Goal: Information Seeking & Learning: Check status

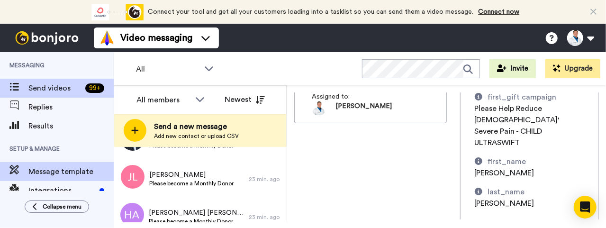
scroll to position [148, 0]
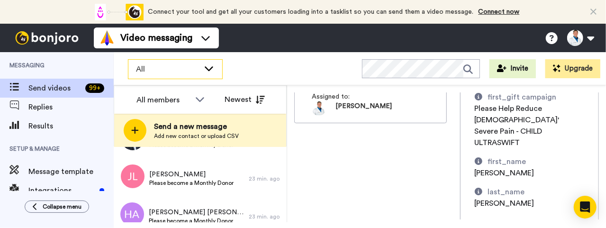
click at [147, 75] on div "All" at bounding box center [175, 69] width 94 height 19
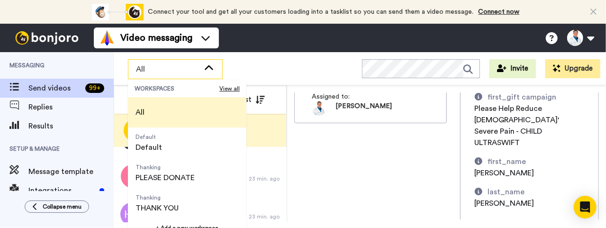
click at [147, 75] on div "All" at bounding box center [175, 69] width 94 height 19
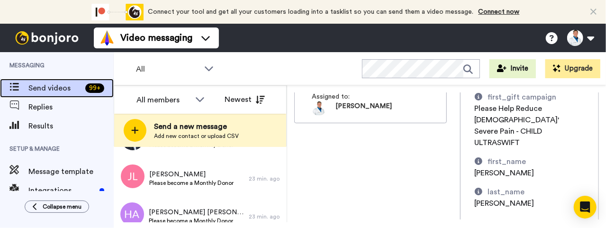
click at [53, 84] on span "Send videos" at bounding box center [54, 87] width 53 height 11
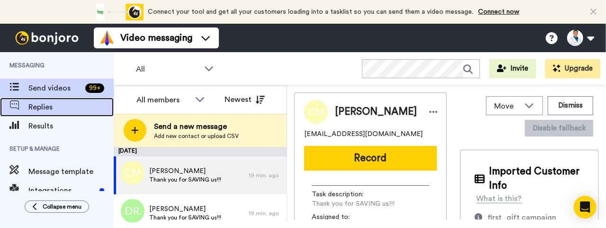
click at [37, 108] on span "Replies" at bounding box center [70, 106] width 85 height 11
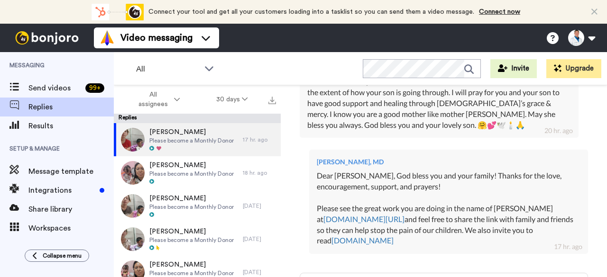
scroll to position [307, 0]
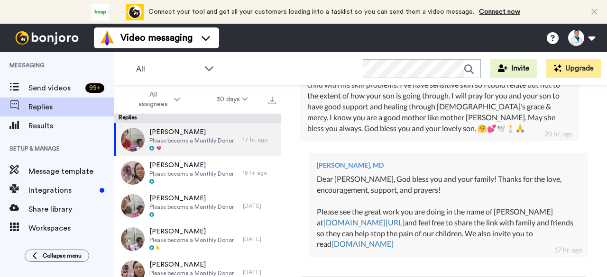
drag, startPoint x: 441, startPoint y: 157, endPoint x: 353, endPoint y: 189, distance: 93.9
click at [353, 189] on div "Dear Ann, God bless you and your family! Thanks for the love, encouragement, su…" at bounding box center [449, 212] width 264 height 76
copy div "God bless you and your family! Thanks for the love, encouragement, support, and…"
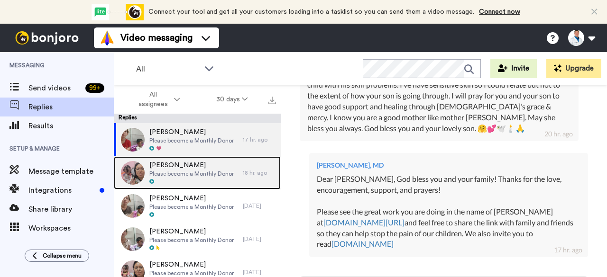
click at [232, 178] on div "Andrew Gesell Please become a Monthly Donor" at bounding box center [178, 172] width 129 height 33
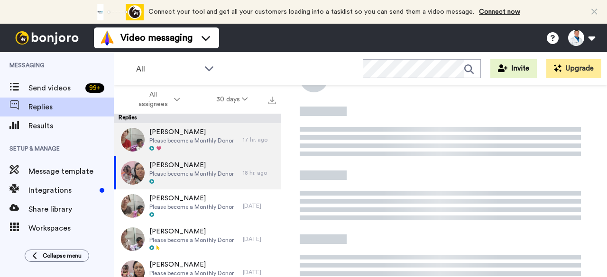
scroll to position [145, 0]
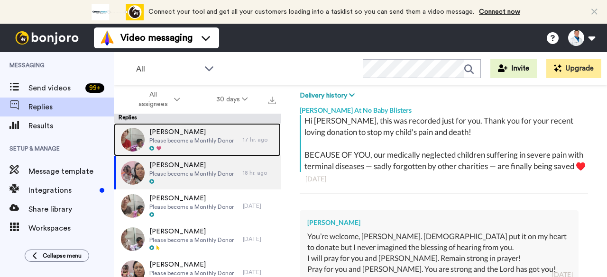
click at [226, 152] on div at bounding box center [191, 149] width 84 height 7
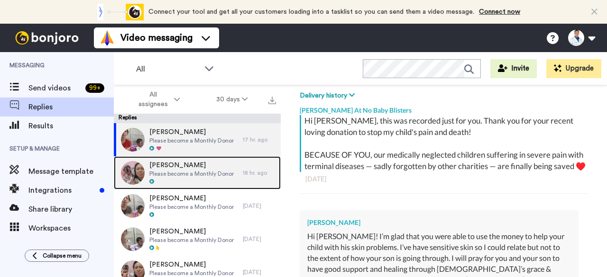
click at [229, 168] on span "Andrew Gesell" at bounding box center [191, 165] width 84 height 9
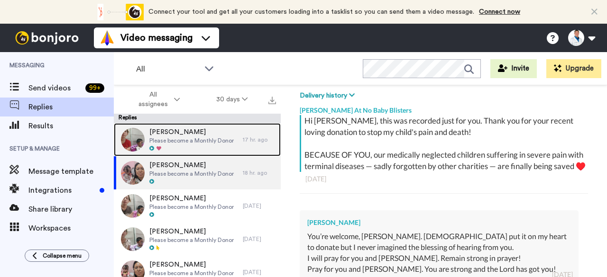
drag, startPoint x: 274, startPoint y: 146, endPoint x: 258, endPoint y: 152, distance: 17.7
click at [258, 152] on div "Ann Hoang Please become a Monthly Donor 17 hr. ago" at bounding box center [197, 139] width 167 height 33
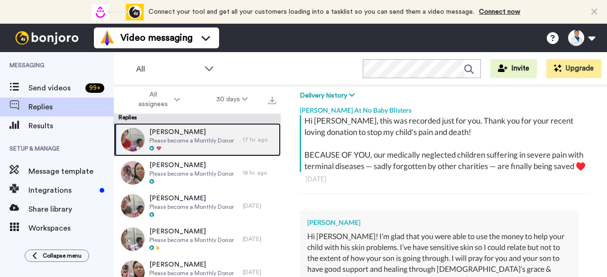
click at [249, 136] on div "17 hr. ago" at bounding box center [259, 140] width 33 height 8
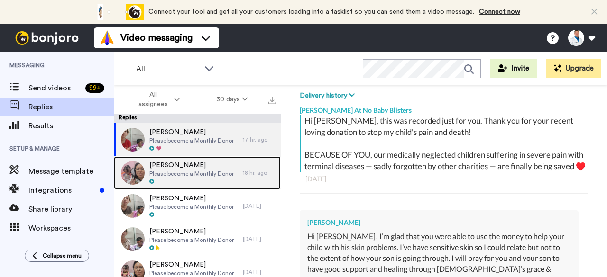
click at [228, 166] on span "Andrew Gesell" at bounding box center [191, 165] width 84 height 9
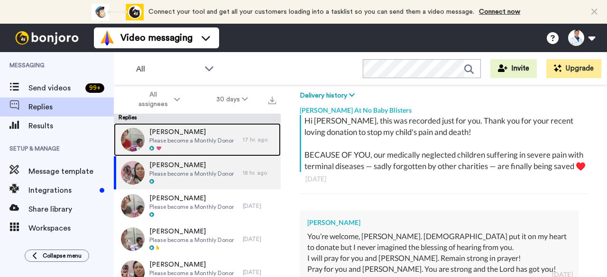
click at [243, 137] on div "17 hr. ago" at bounding box center [259, 140] width 33 height 8
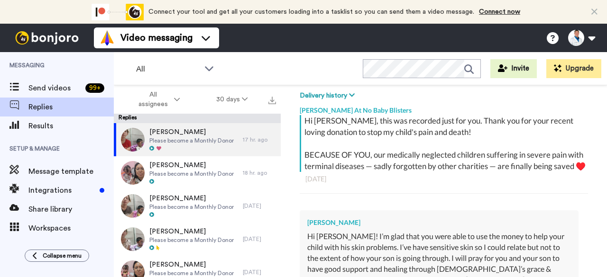
type textarea "x"
